Goal: Task Accomplishment & Management: Use online tool/utility

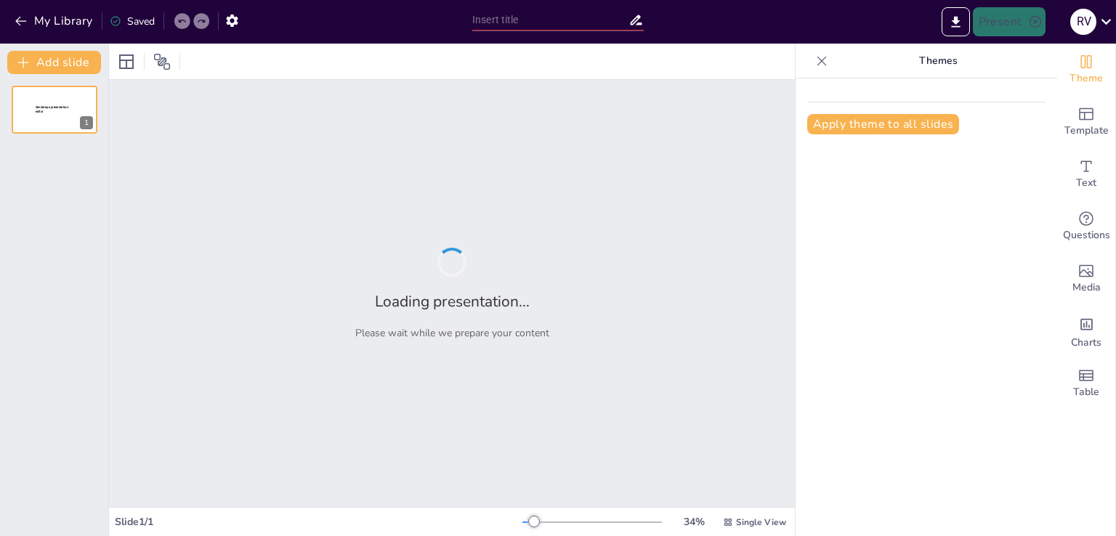
type input "SEDIN&MAT: Soluciones Innovadoras en Ingeniería y Mantenimiento Eléctrico en el…"
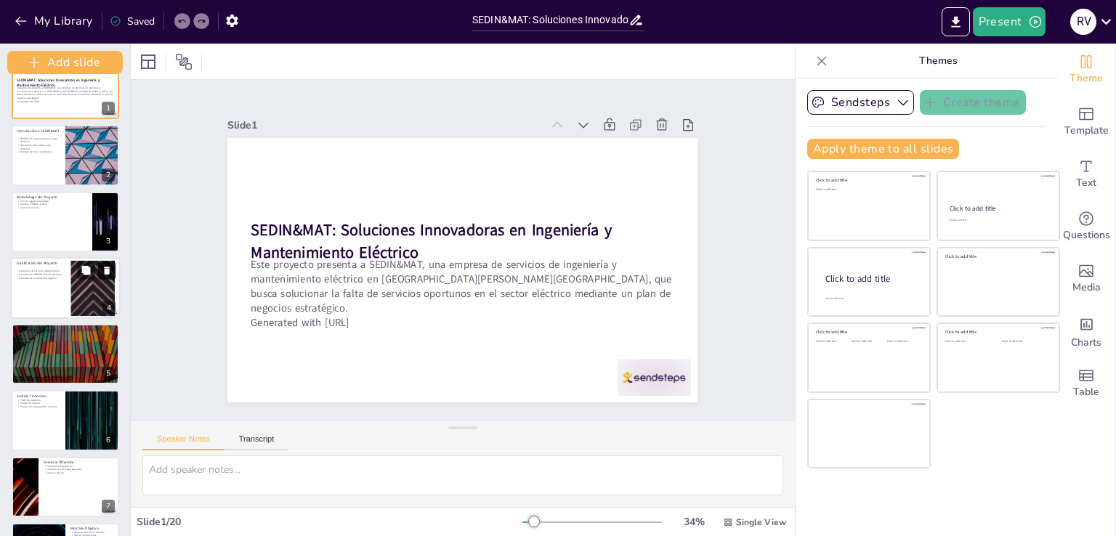
scroll to position [43, 0]
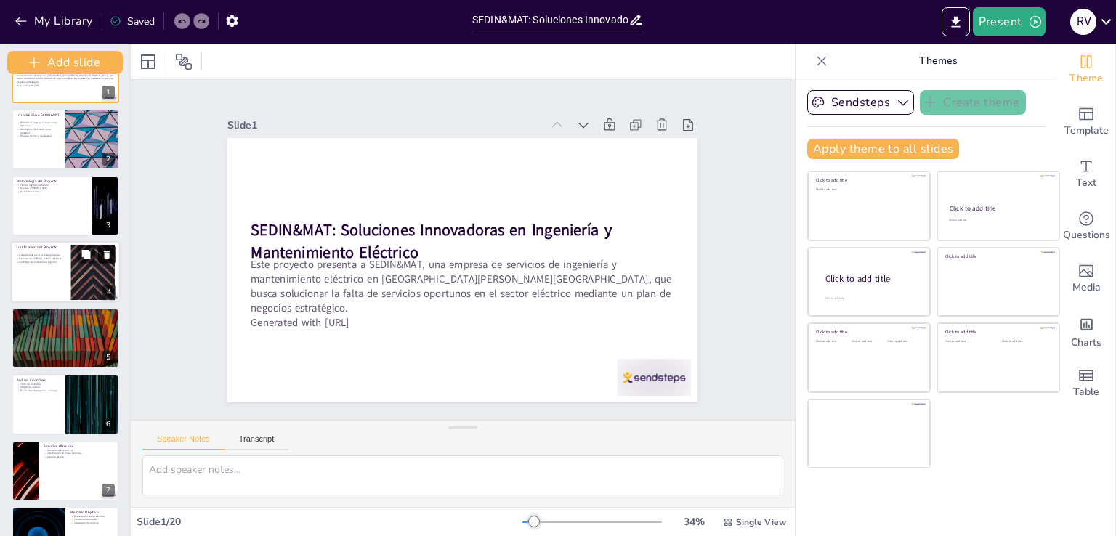
drag, startPoint x: 105, startPoint y: 233, endPoint x: 105, endPoint y: 253, distance: 19.6
click at [105, 253] on div "Add slide SEDIN&MAT: Soluciones Innovadoras en Ingeniería y Mantenimiento Eléct…" at bounding box center [65, 290] width 131 height 493
drag, startPoint x: 105, startPoint y: 256, endPoint x: 111, endPoint y: 235, distance: 21.4
click at [105, 256] on icon at bounding box center [106, 255] width 6 height 8
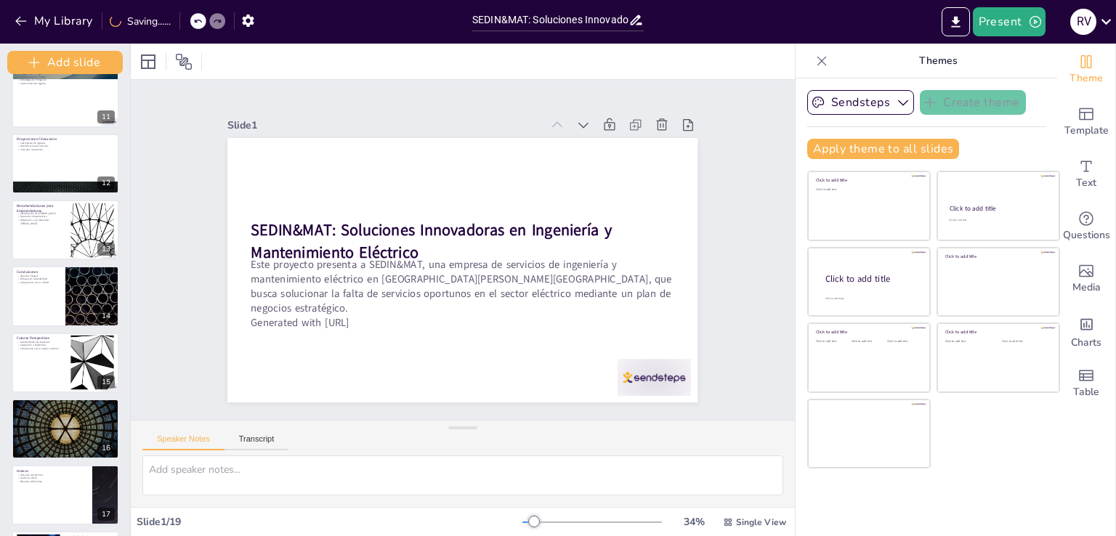
scroll to position [815, 0]
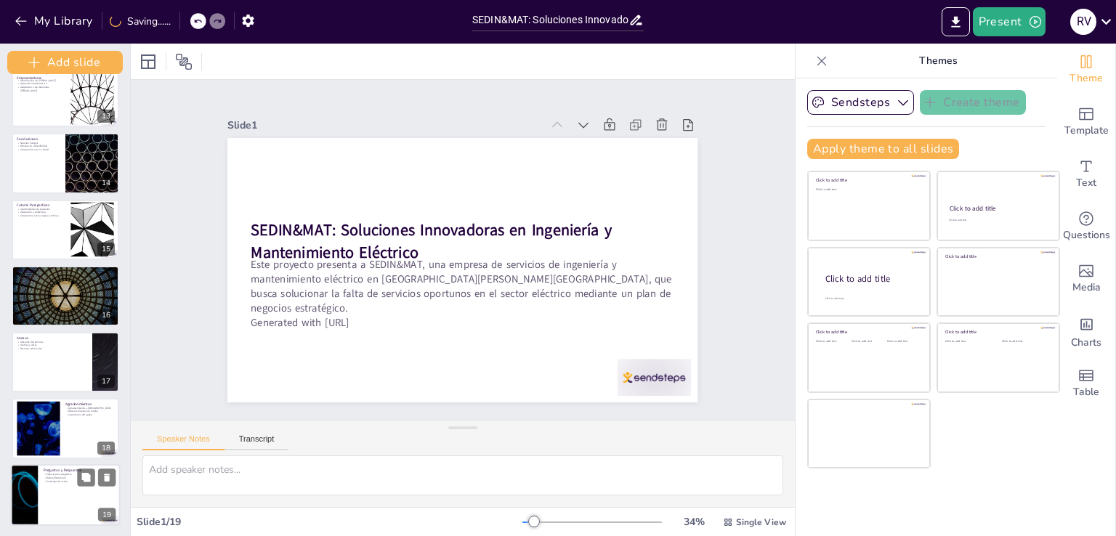
click at [52, 479] on p "Participación activa" at bounding box center [79, 481] width 71 height 4
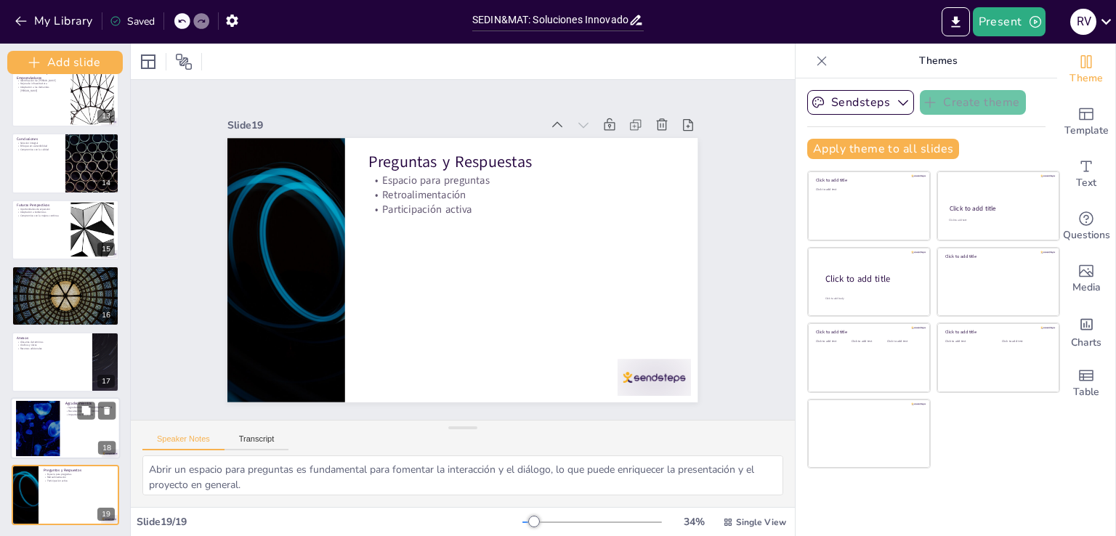
click at [46, 419] on div at bounding box center [37, 428] width 99 height 55
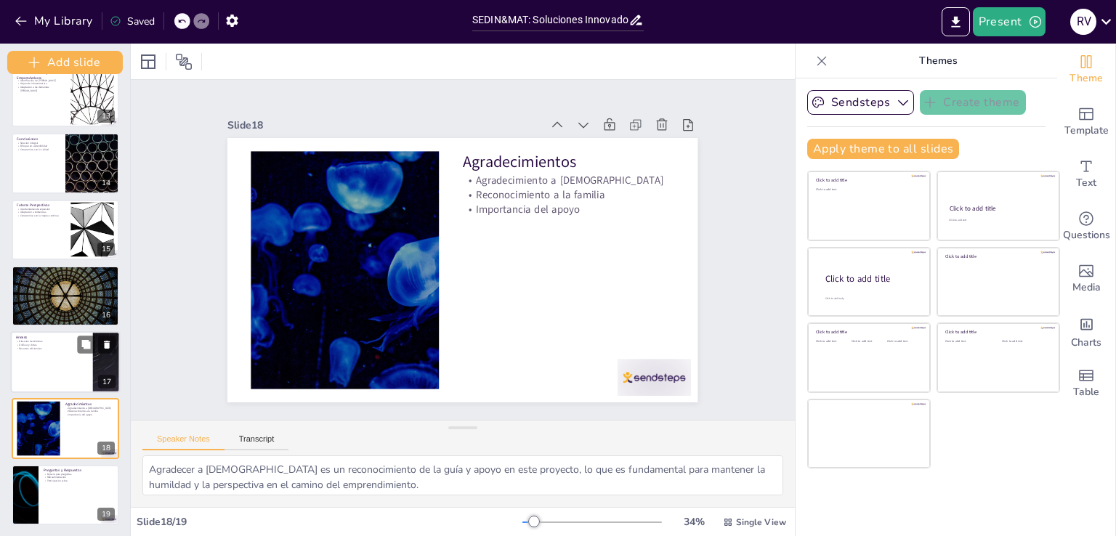
click at [38, 367] on div at bounding box center [66, 362] width 110 height 62
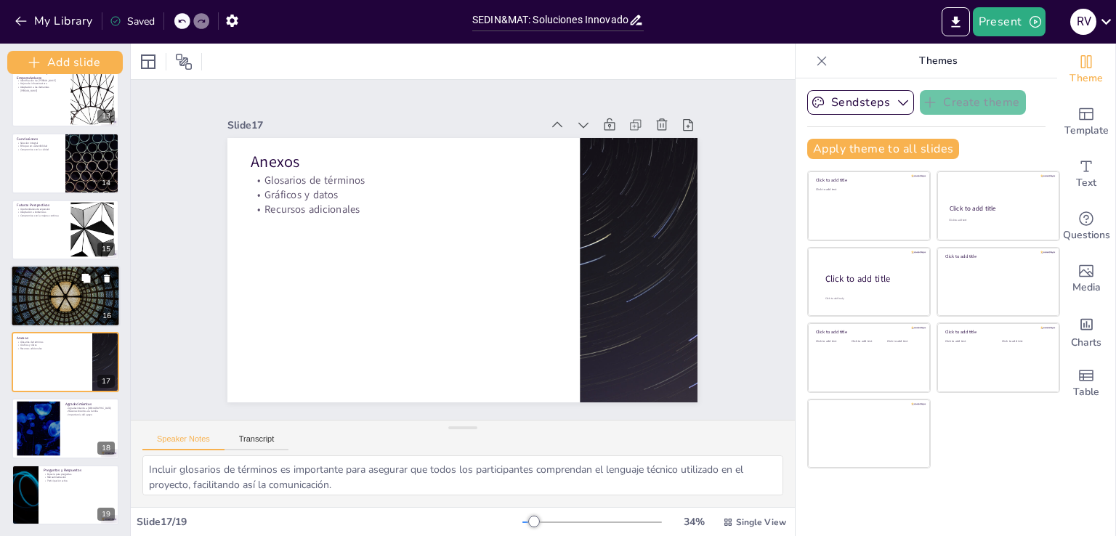
click at [36, 297] on div at bounding box center [66, 296] width 110 height 62
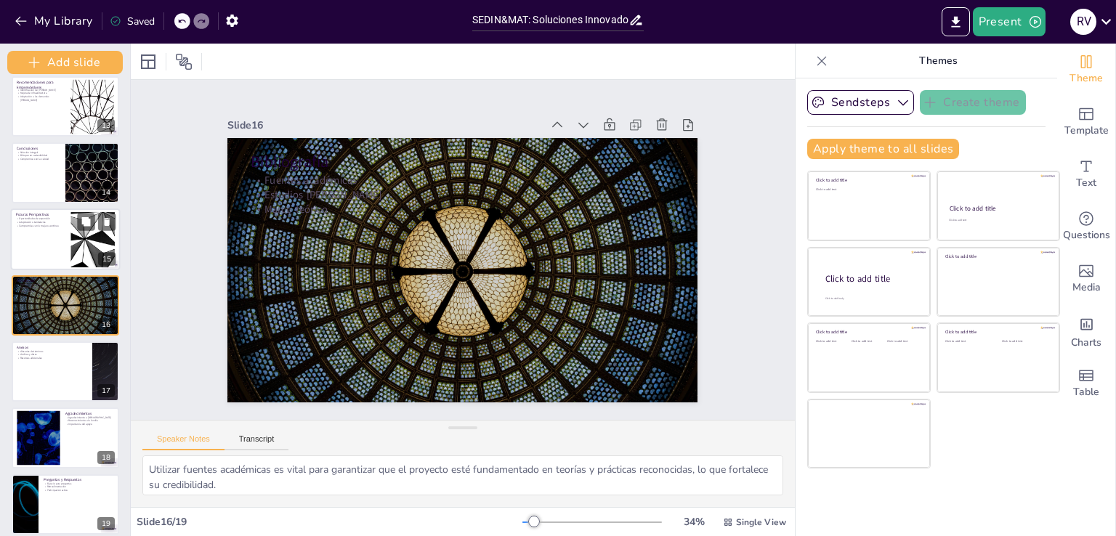
click at [33, 243] on div at bounding box center [66, 240] width 110 height 62
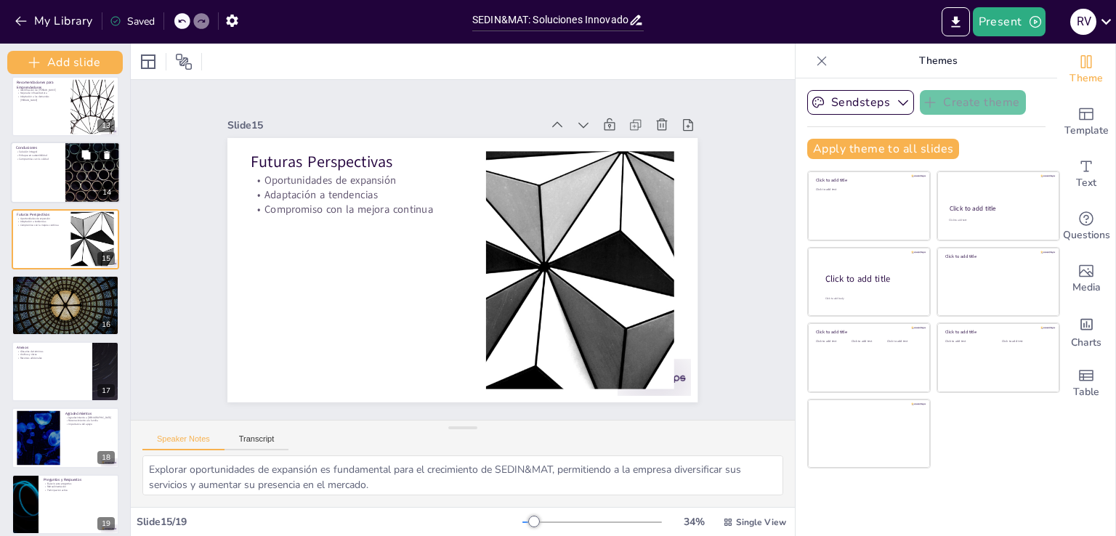
scroll to position [739, 0]
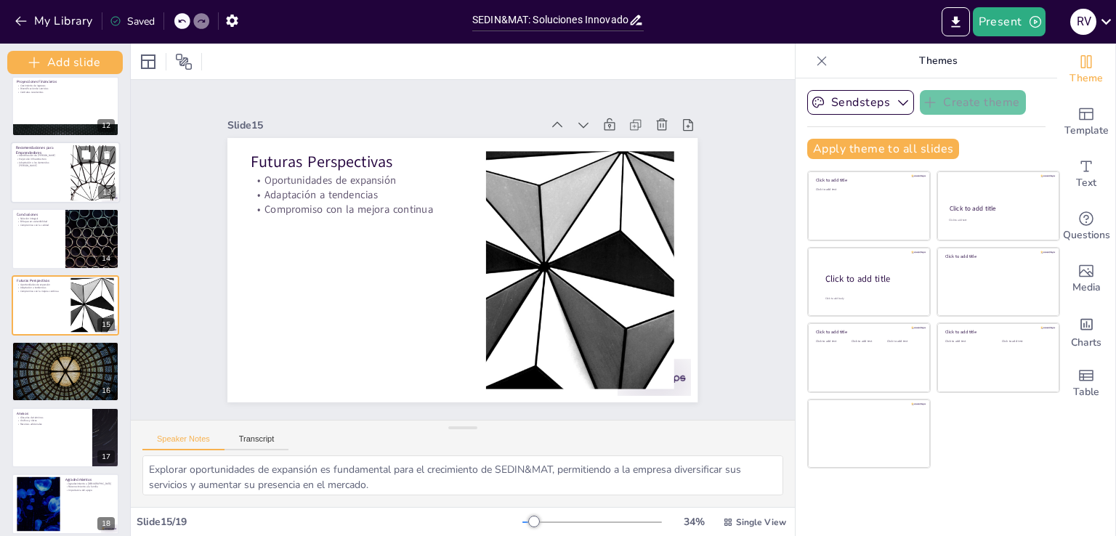
click at [35, 195] on div at bounding box center [66, 173] width 110 height 62
type textarea "Identificar un [PERSON_NAME] es fundamental para cualquier emprendedor, ya que …"
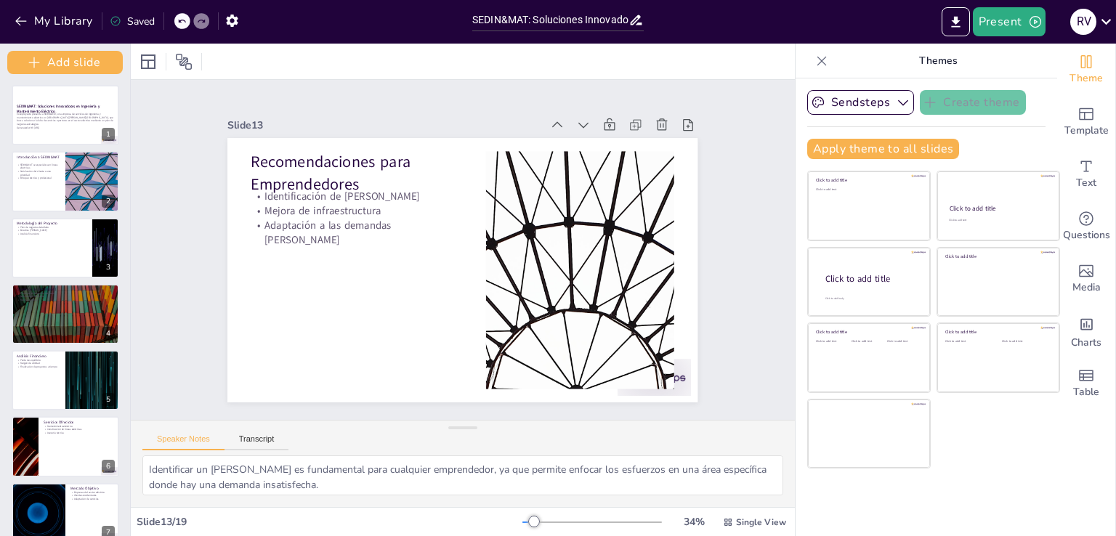
scroll to position [0, 0]
click at [38, 102] on div at bounding box center [66, 116] width 110 height 62
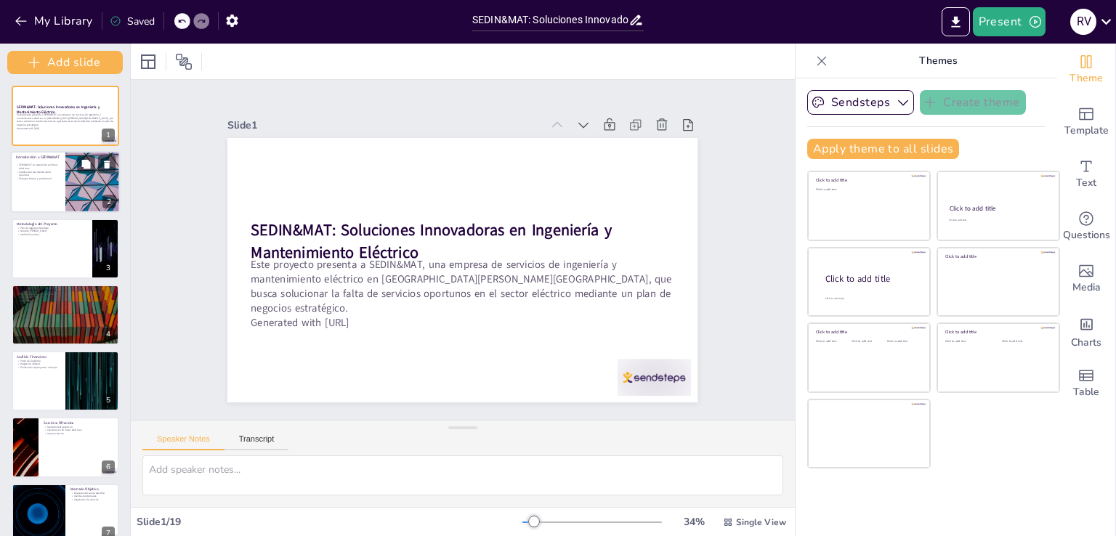
click at [38, 171] on p "Satisfacción del cliente como prioridad" at bounding box center [38, 173] width 44 height 7
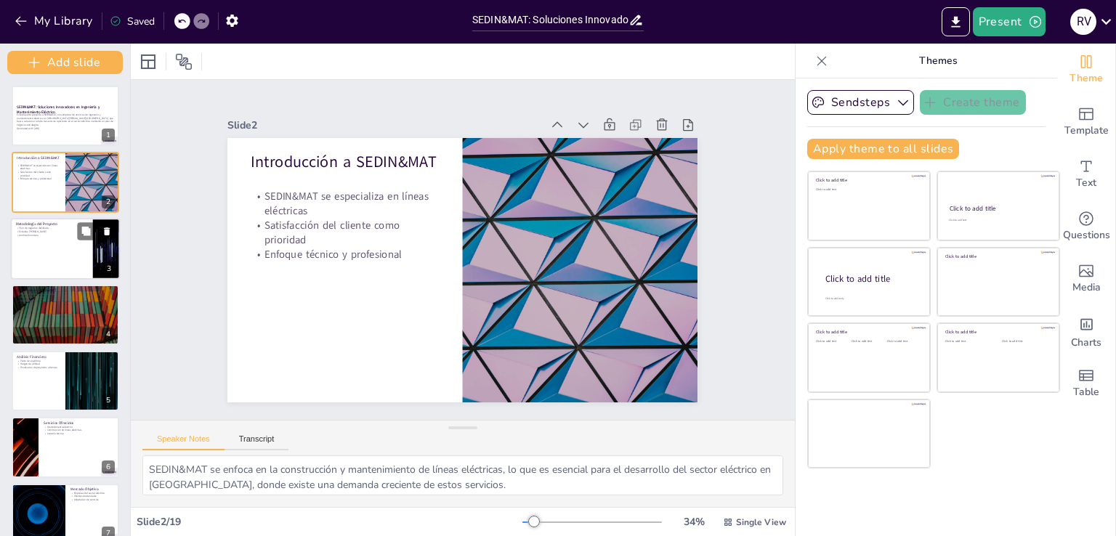
click at [31, 251] on div at bounding box center [66, 249] width 110 height 62
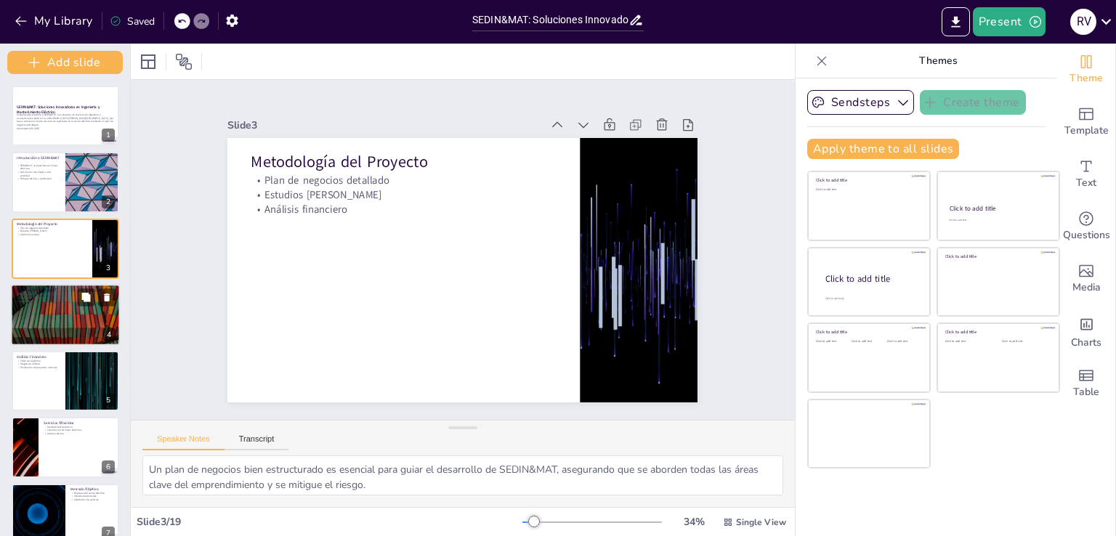
click at [41, 313] on div at bounding box center [66, 315] width 110 height 62
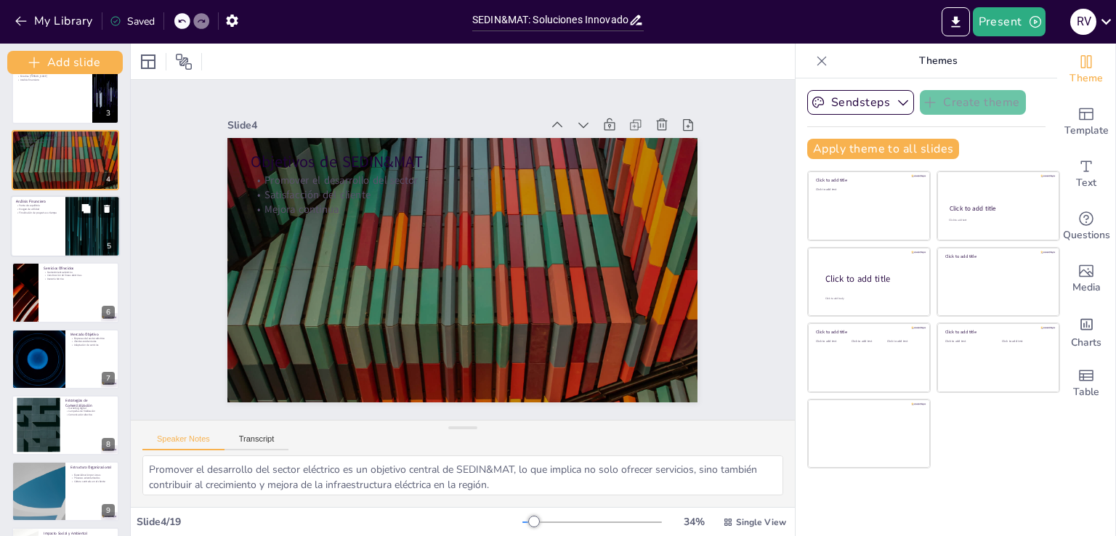
click at [51, 245] on div at bounding box center [66, 226] width 110 height 62
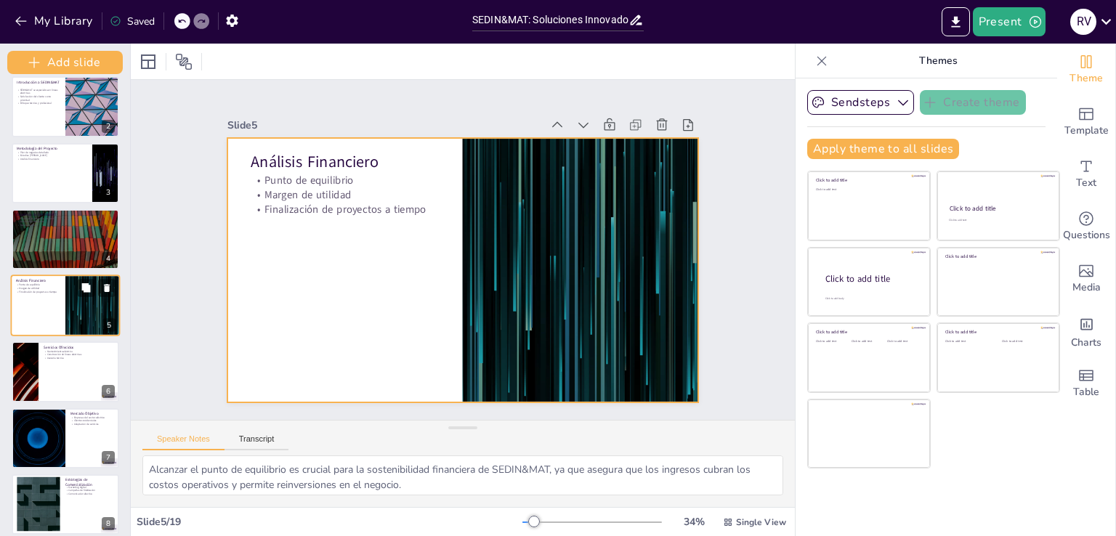
click at [52, 326] on div at bounding box center [66, 306] width 110 height 62
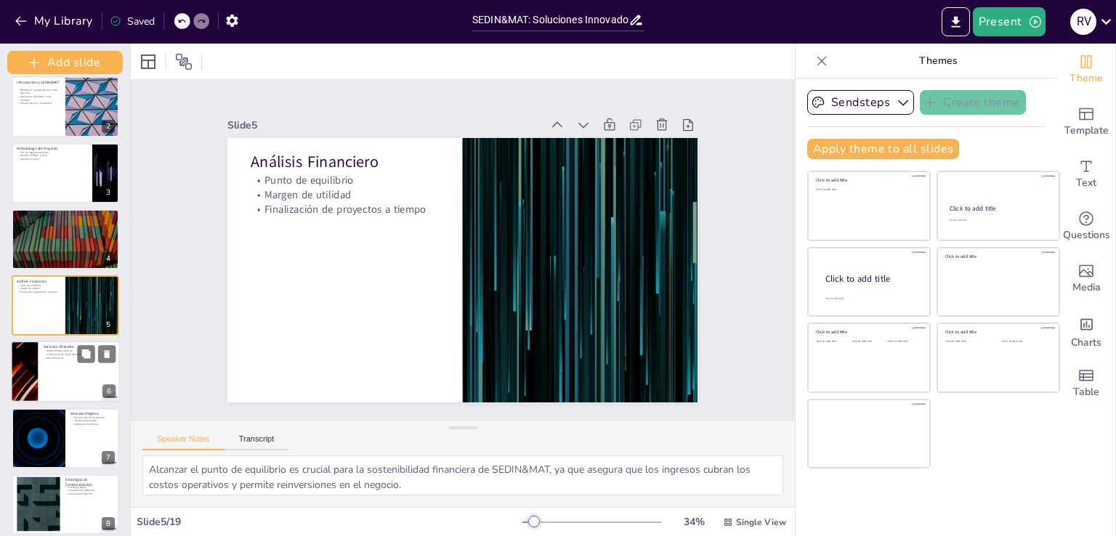
click at [52, 378] on div at bounding box center [66, 372] width 110 height 62
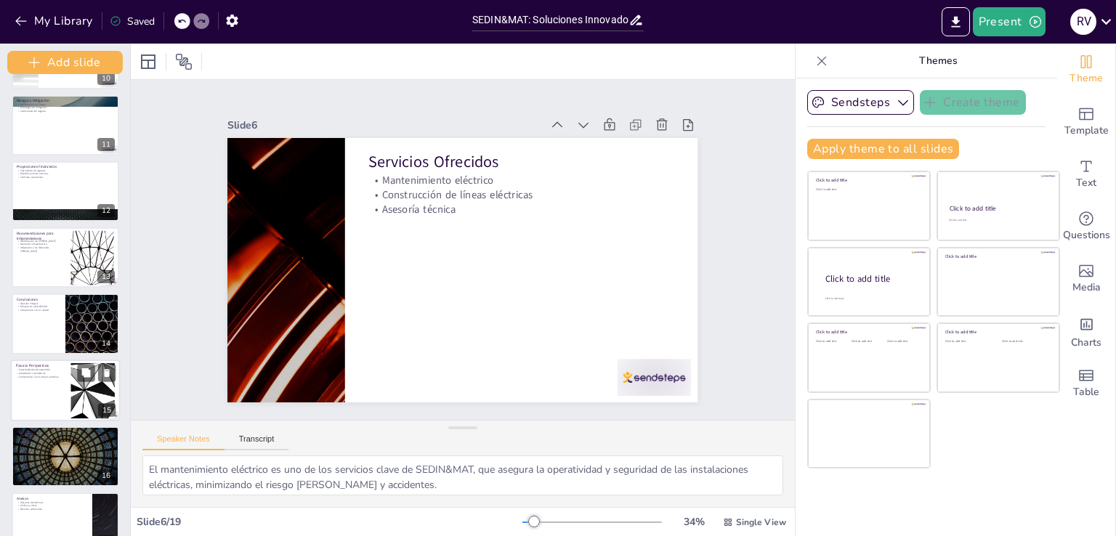
click at [63, 403] on div at bounding box center [66, 391] width 110 height 62
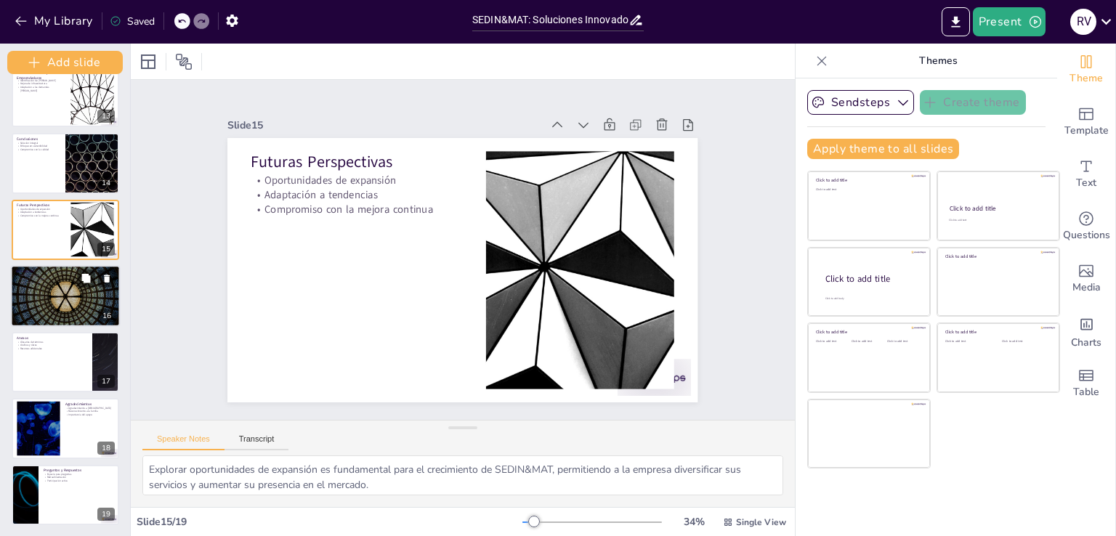
scroll to position [815, 0]
click at [58, 437] on div at bounding box center [37, 428] width 99 height 55
type textarea "Agradecer a [DEMOGRAPHIC_DATA] es un reconocimiento de la guía y apoyo en este …"
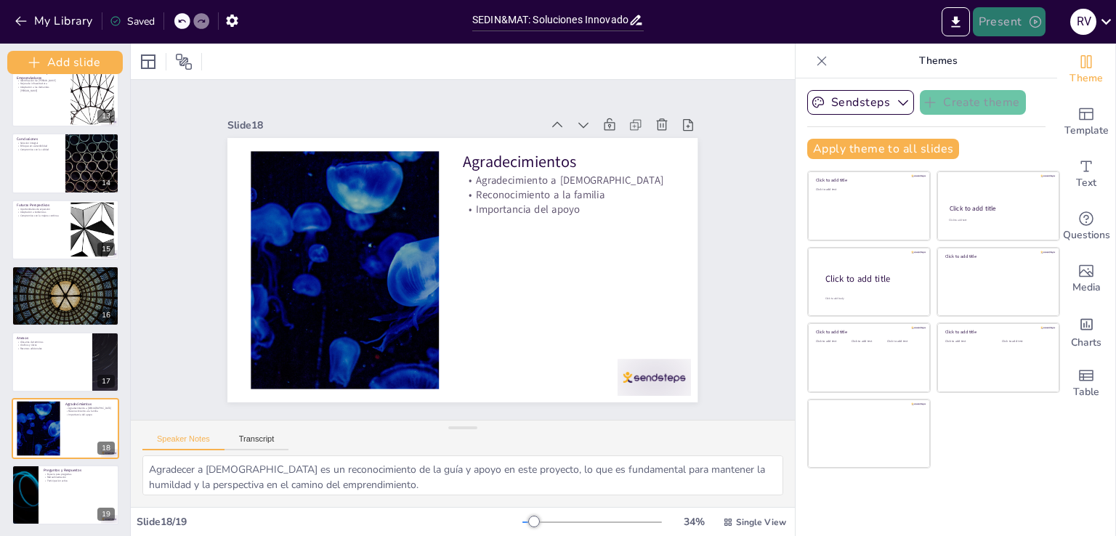
click at [986, 24] on button "Present" at bounding box center [1009, 21] width 73 height 29
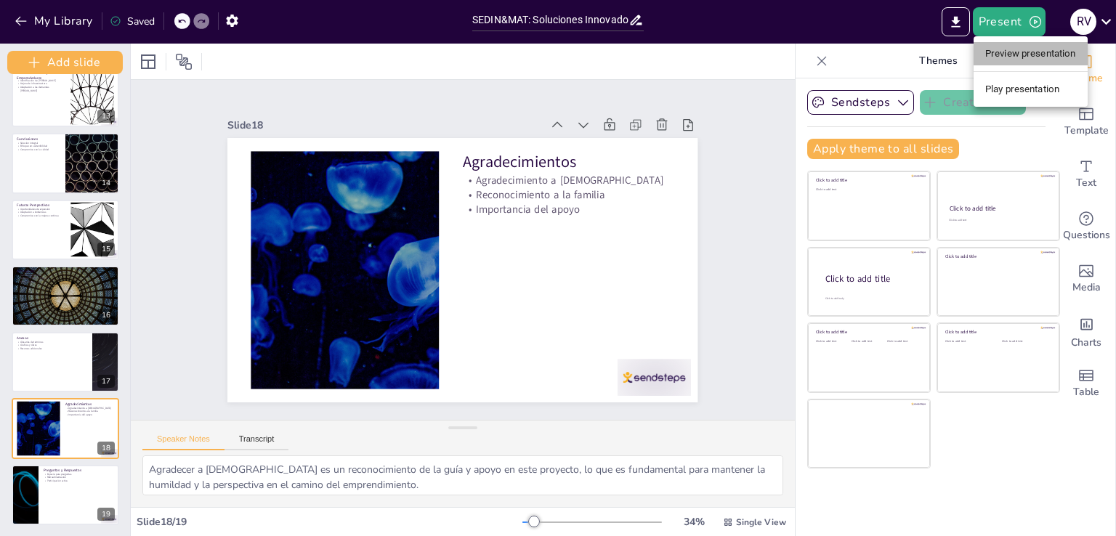
click at [997, 57] on li "Preview presentation" at bounding box center [1031, 53] width 114 height 23
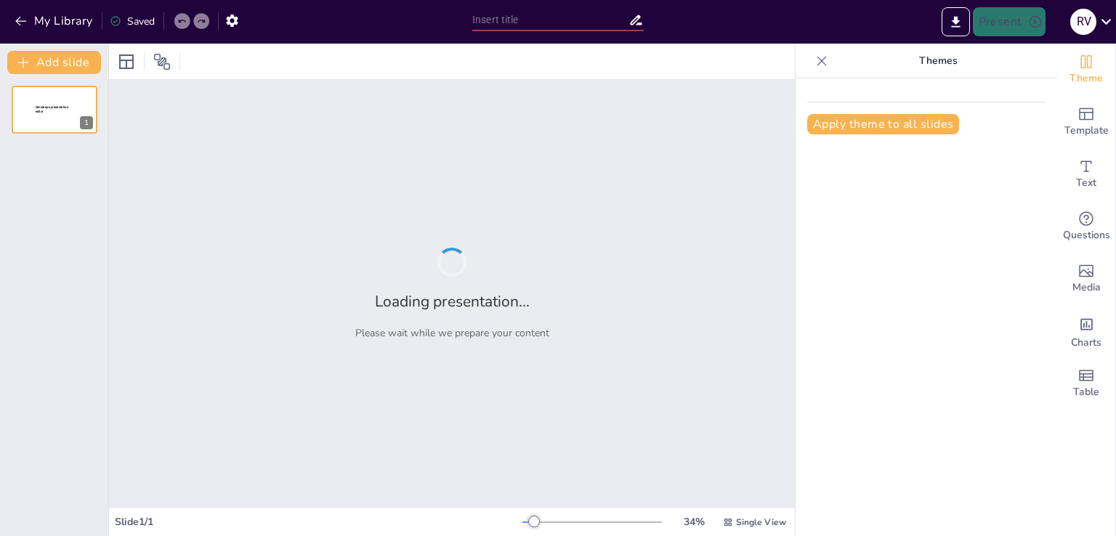
type input "SEDIN&MAT: Soluciones Innovadoras en Ingeniería y Mantenimiento Eléctrico en el…"
